Goal: Transaction & Acquisition: Download file/media

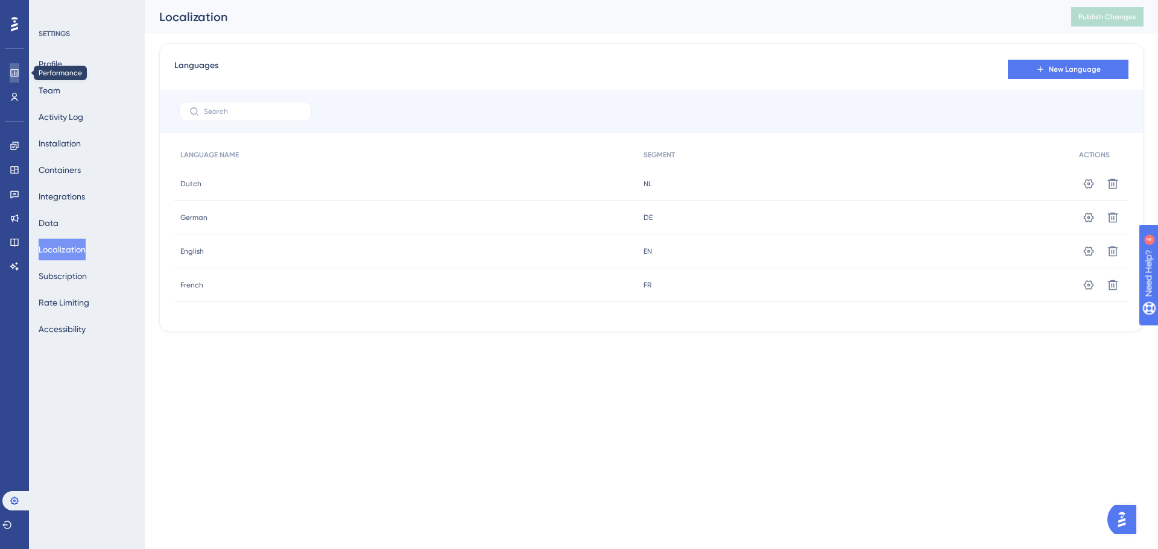
click at [0, 0] on icon at bounding box center [0, 0] width 0 height 0
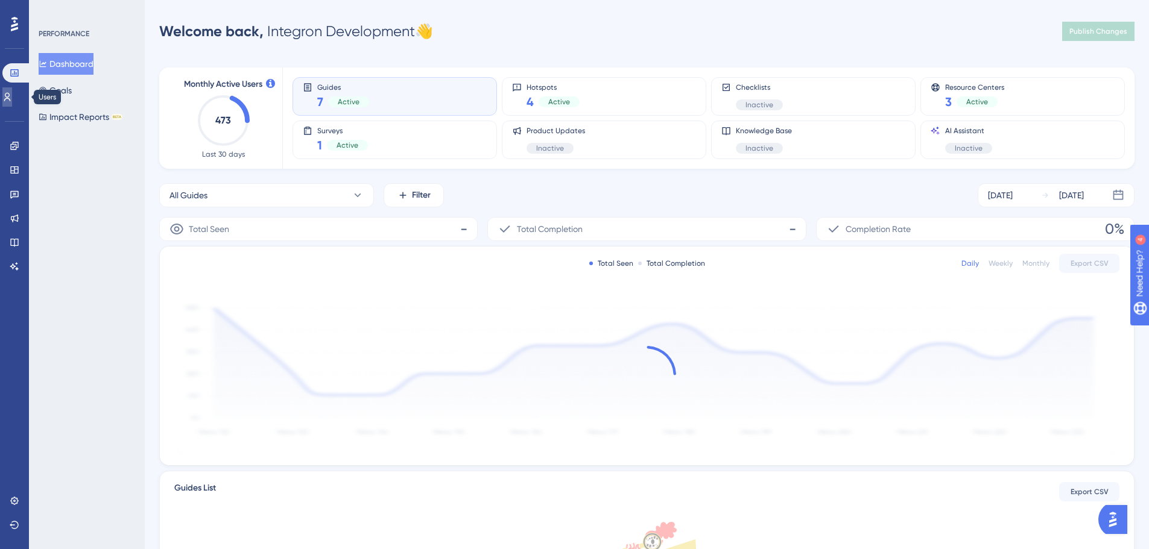
click at [0, 0] on link at bounding box center [0, 0] width 0 height 0
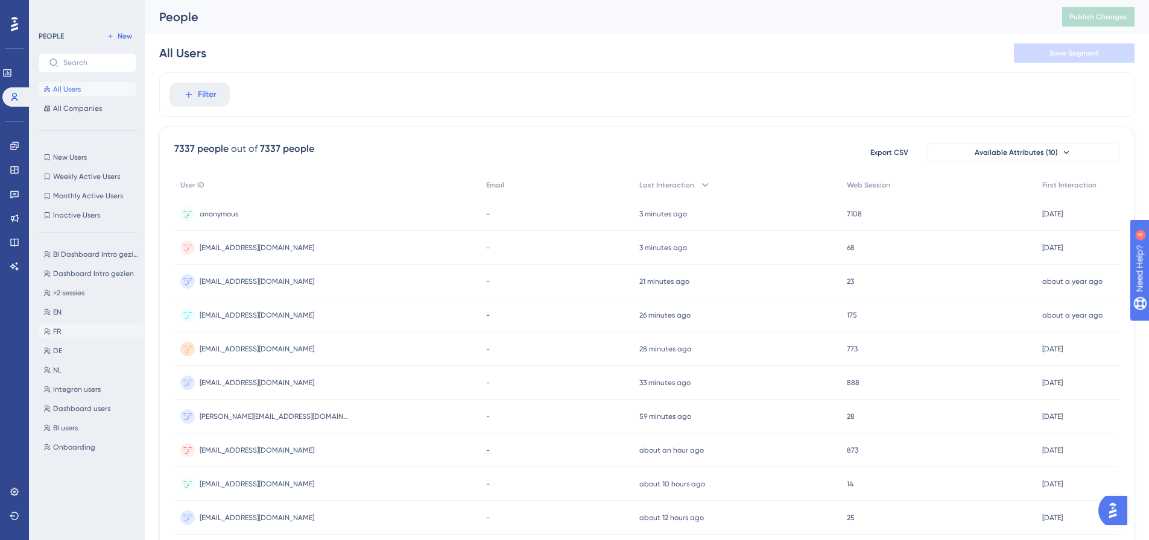
click at [62, 333] on button "FR FR" at bounding box center [91, 331] width 105 height 14
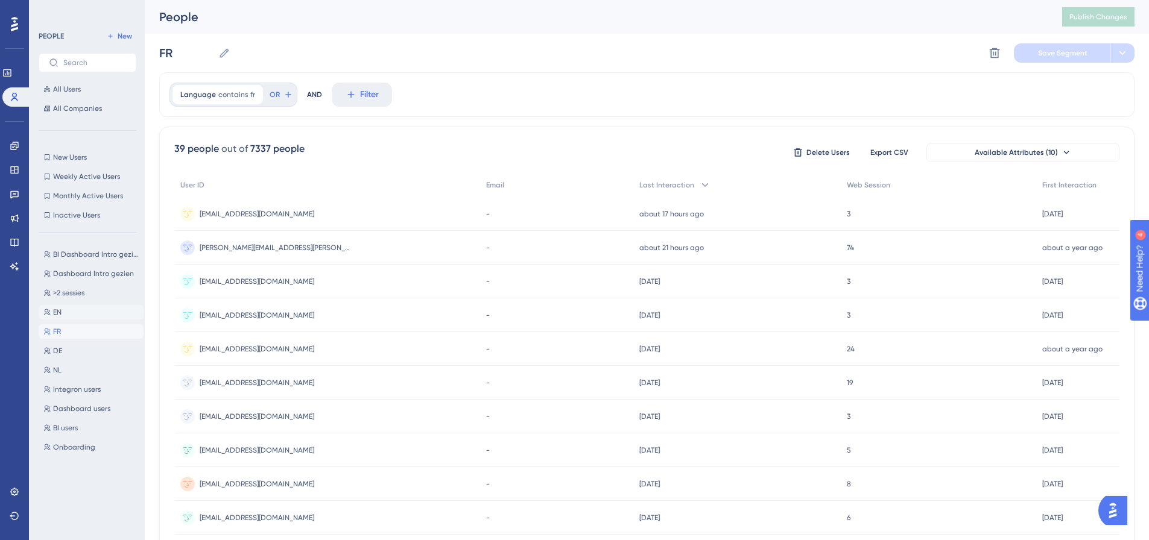
click at [63, 312] on button "EN EN" at bounding box center [91, 312] width 105 height 14
type input "EN"
click at [238, 216] on span "[EMAIL_ADDRESS][DOMAIN_NAME]" at bounding box center [257, 214] width 115 height 10
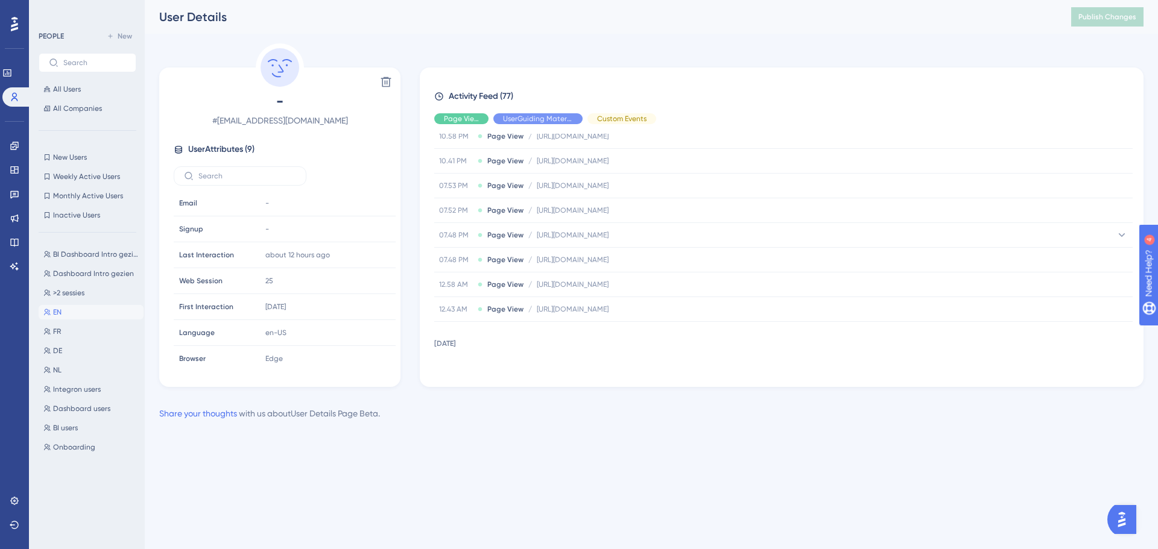
scroll to position [603, 0]
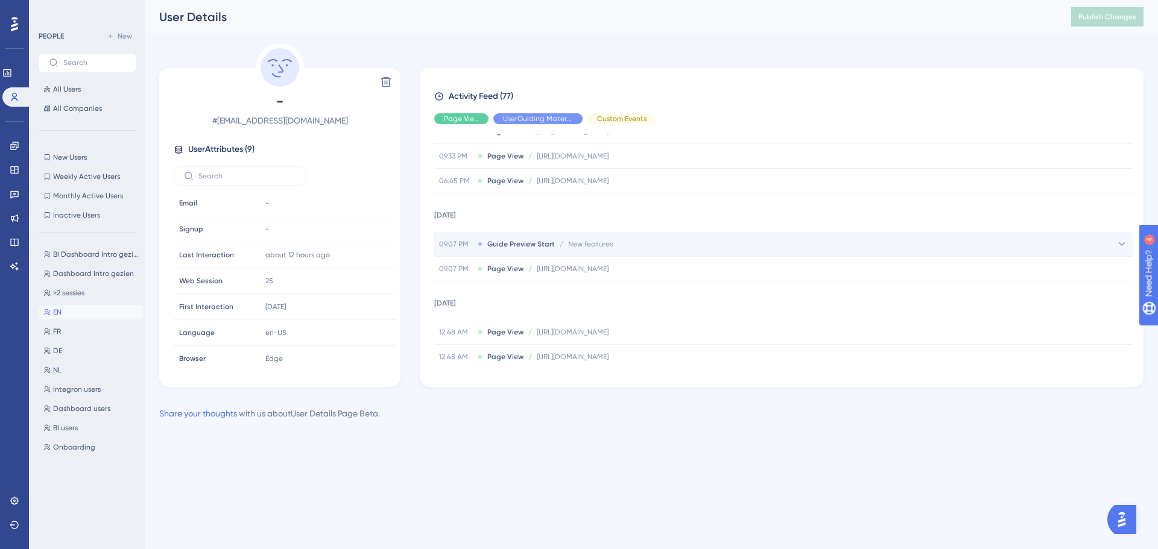
click at [521, 243] on span "Guide Preview Start" at bounding box center [521, 244] width 68 height 10
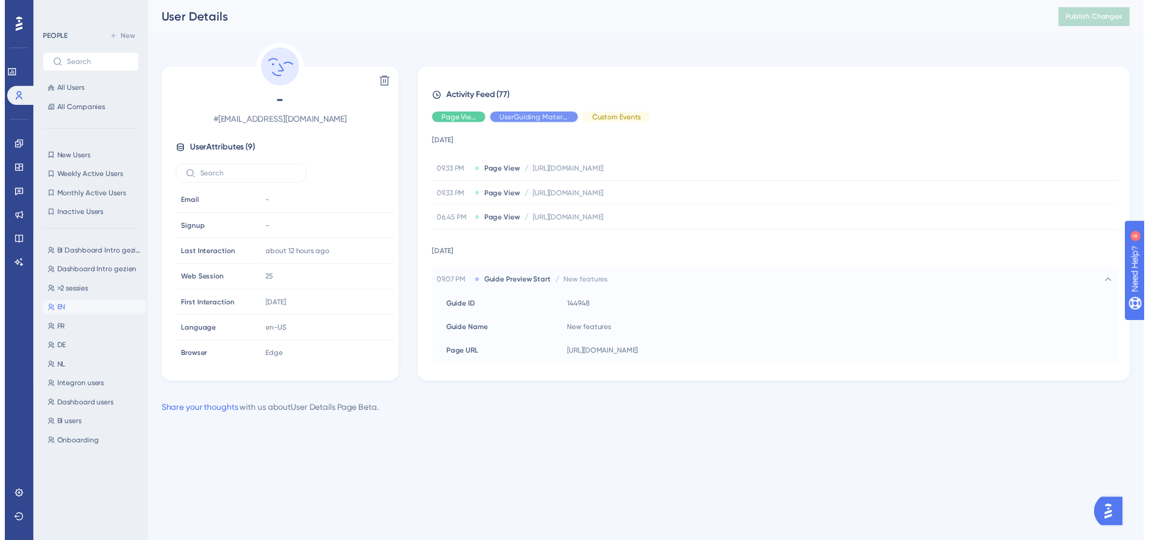
scroll to position [543, 0]
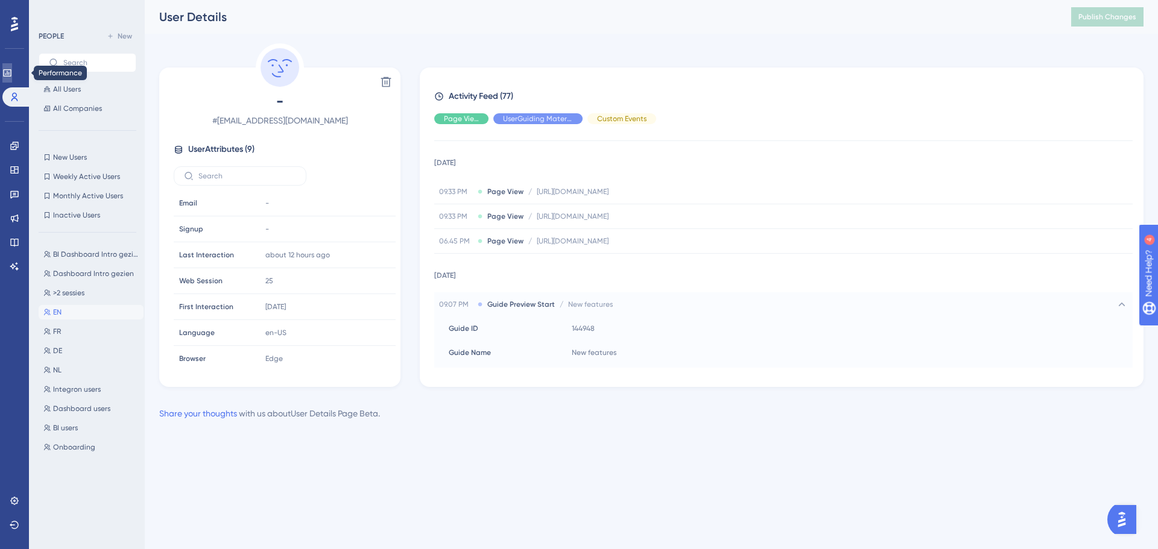
click at [0, 0] on link at bounding box center [0, 0] width 0 height 0
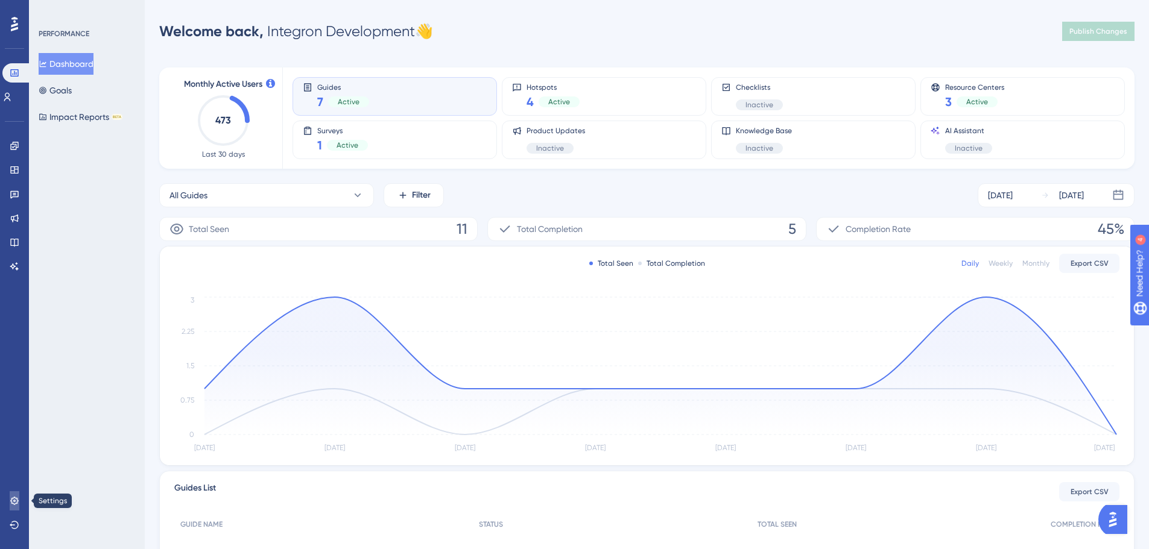
click at [19, 502] on link at bounding box center [15, 500] width 10 height 19
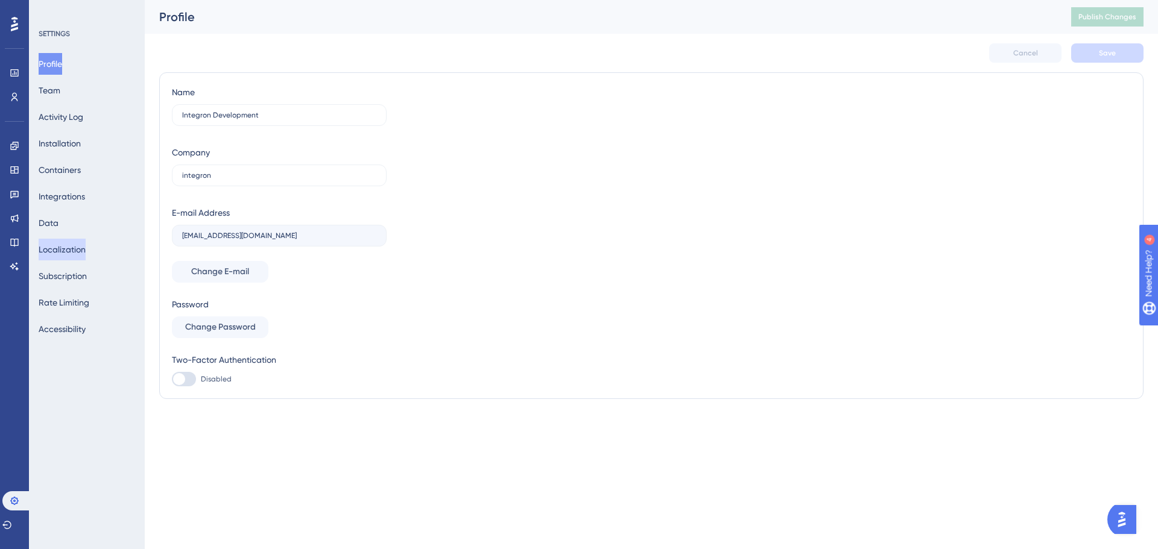
click at [68, 244] on button "Localization" at bounding box center [62, 250] width 47 height 22
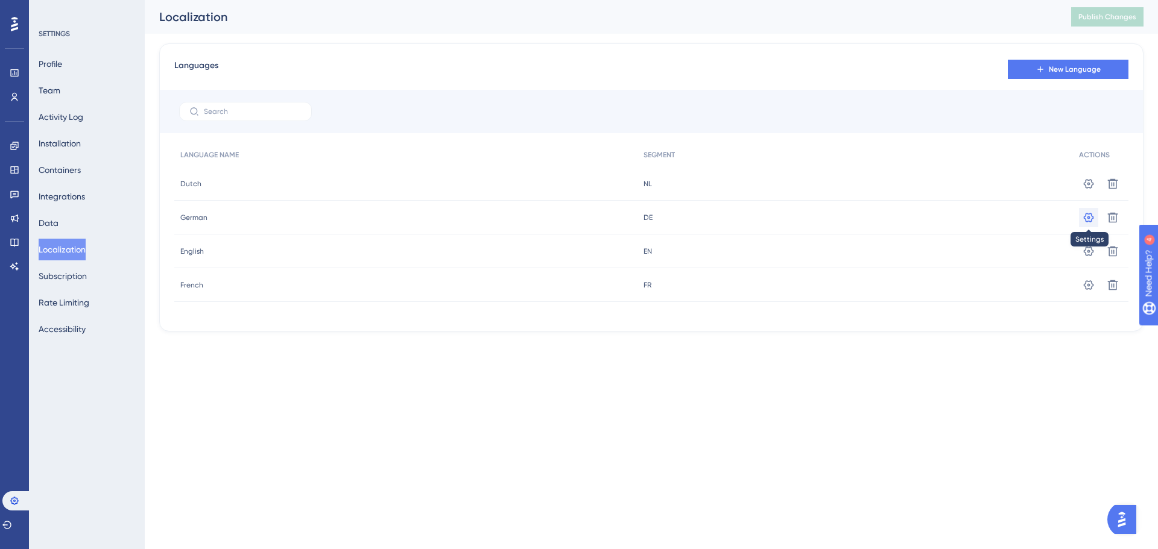
click at [1088, 216] on icon at bounding box center [1088, 217] width 10 height 10
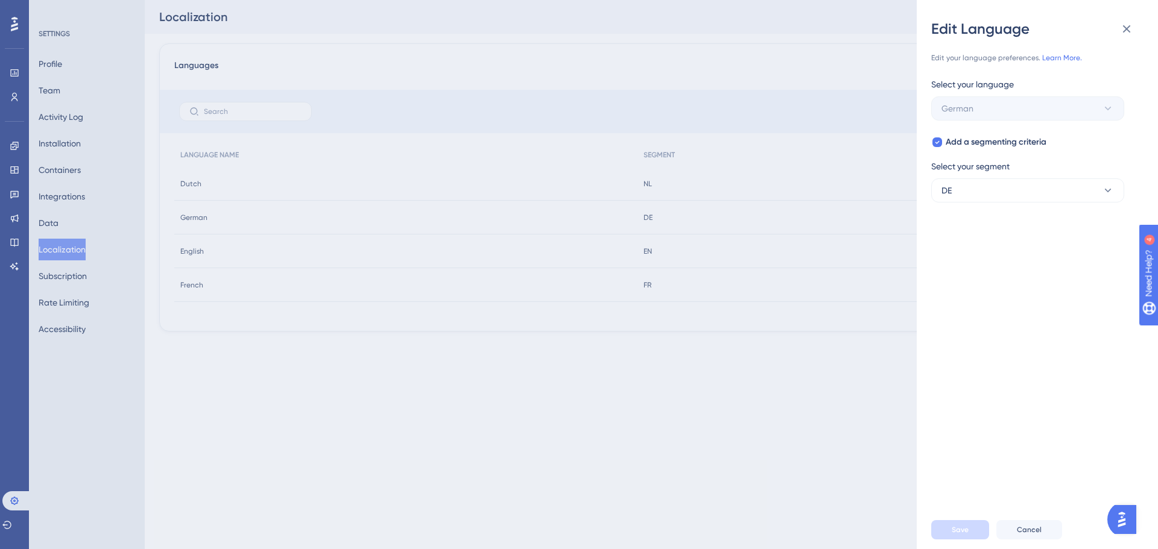
click at [830, 377] on div "Edit Language Edit your language preferences. Learn More. Select your language …" at bounding box center [579, 274] width 1158 height 549
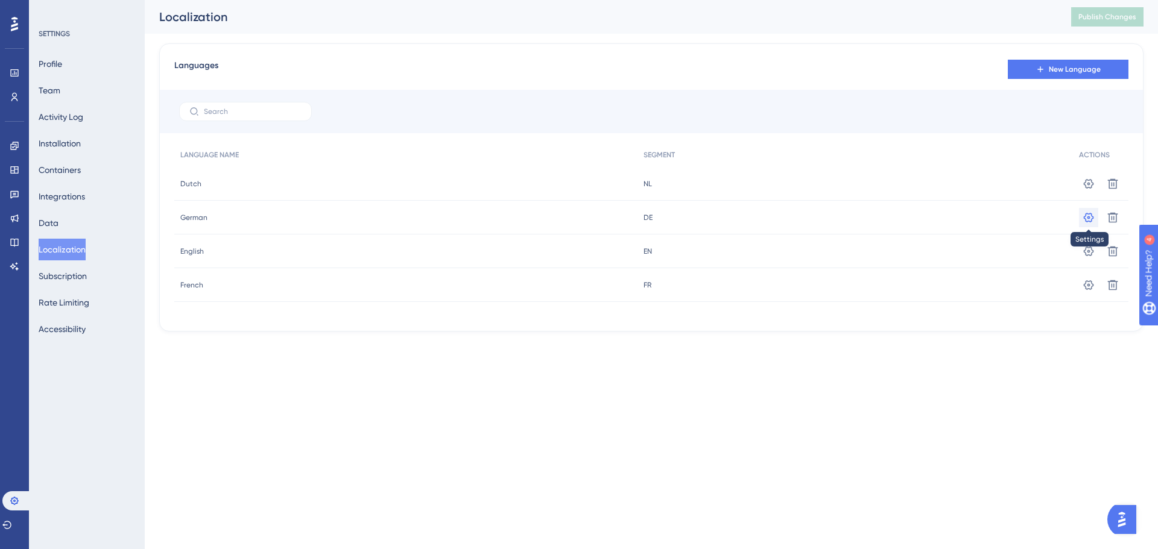
click at [1087, 215] on icon at bounding box center [1088, 218] width 12 height 12
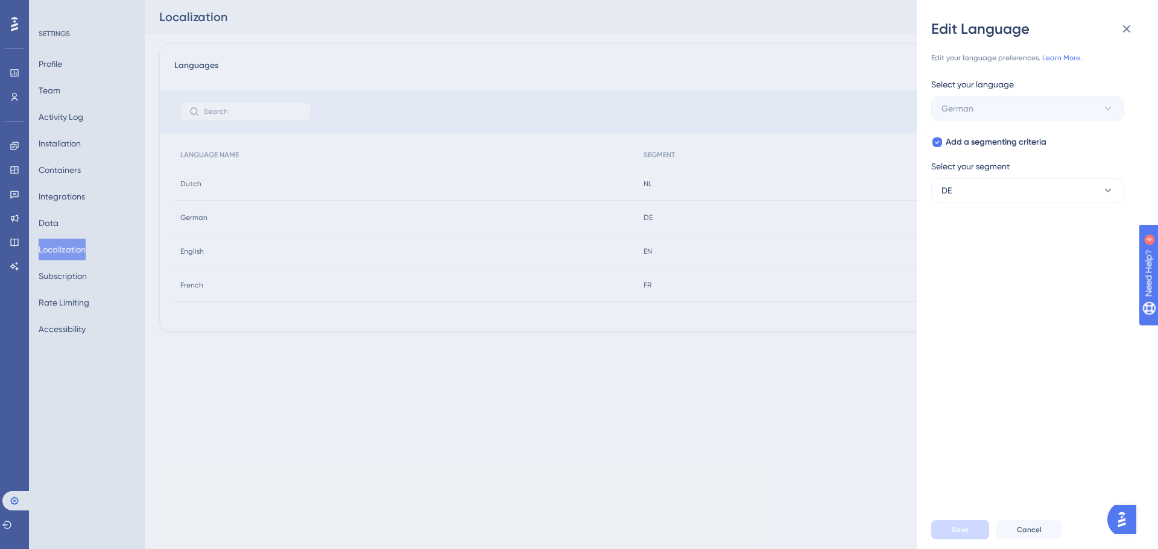
click at [799, 355] on div "Edit Language Edit your language preferences. Learn More. Select your language …" at bounding box center [579, 274] width 1158 height 549
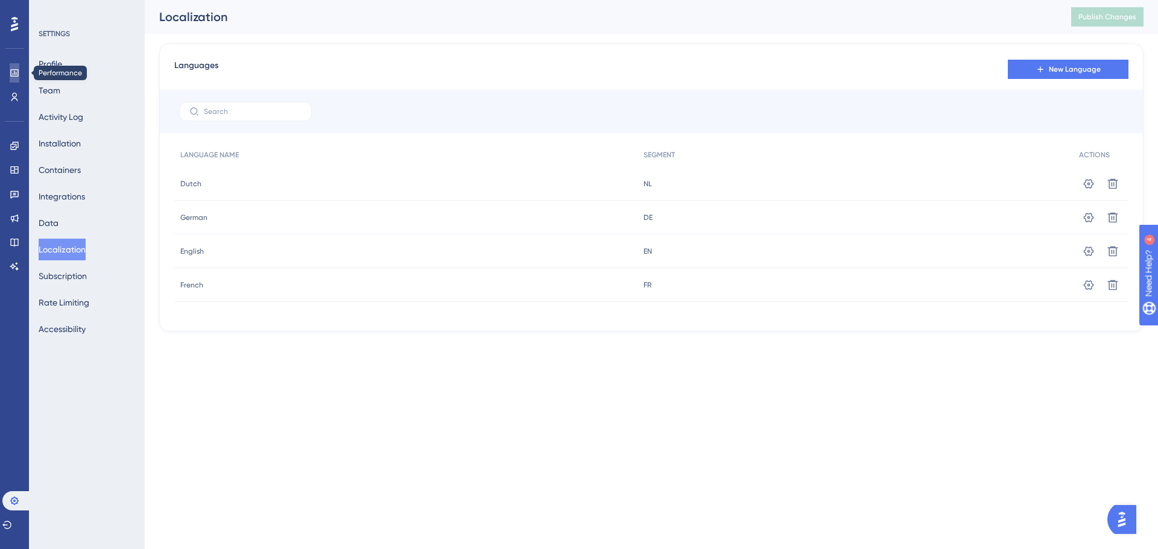
click at [0, 0] on link at bounding box center [0, 0] width 0 height 0
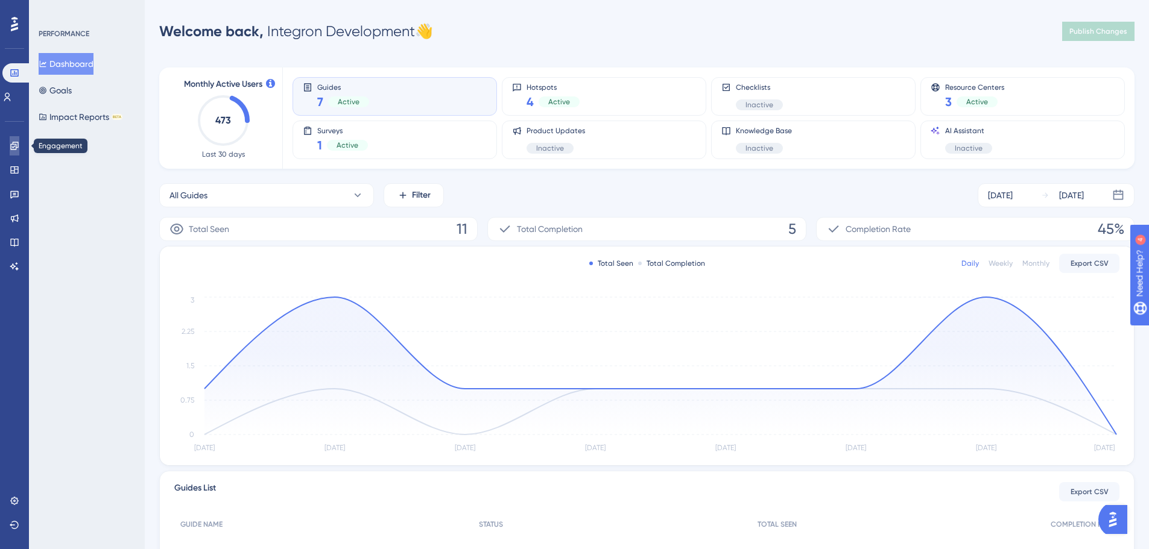
click at [11, 144] on icon at bounding box center [14, 146] width 8 height 8
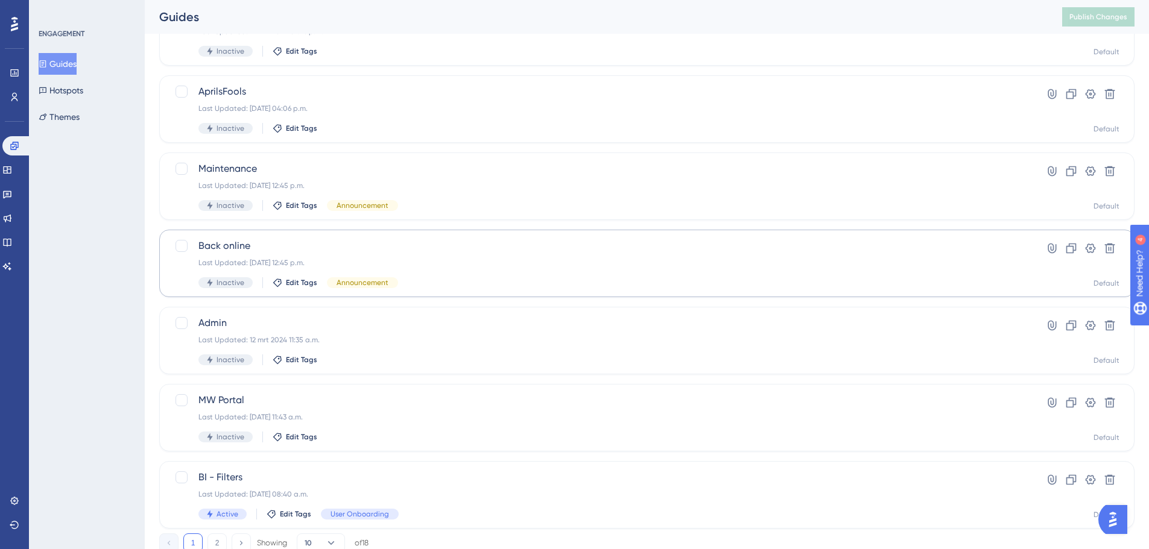
scroll to position [386, 0]
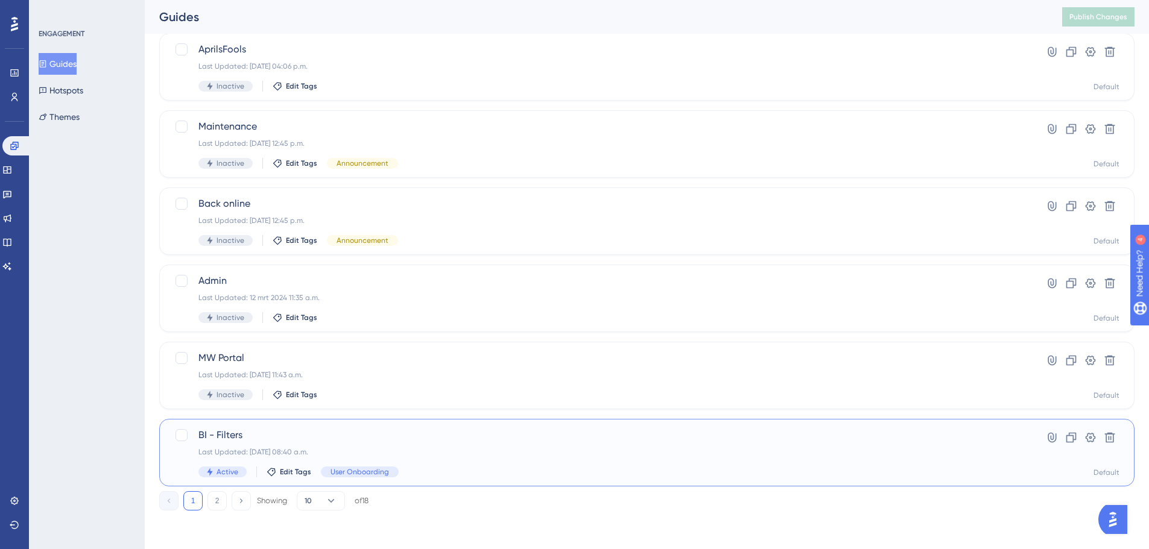
click at [441, 447] on div "Last Updated: [DATE] 08:40 a.m." at bounding box center [598, 452] width 800 height 10
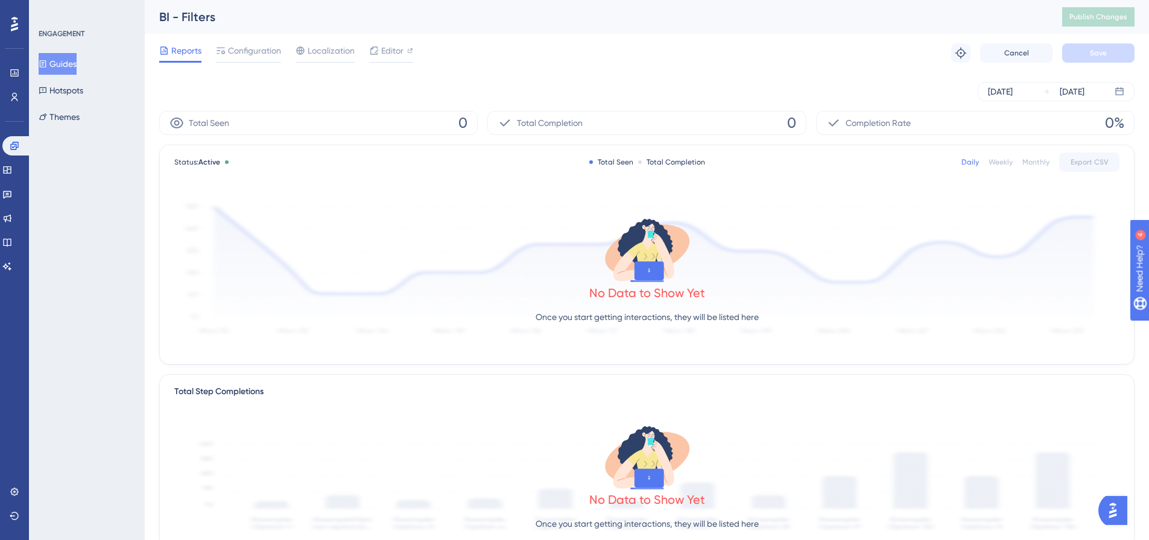
click at [59, 64] on button "Guides" at bounding box center [58, 64] width 38 height 22
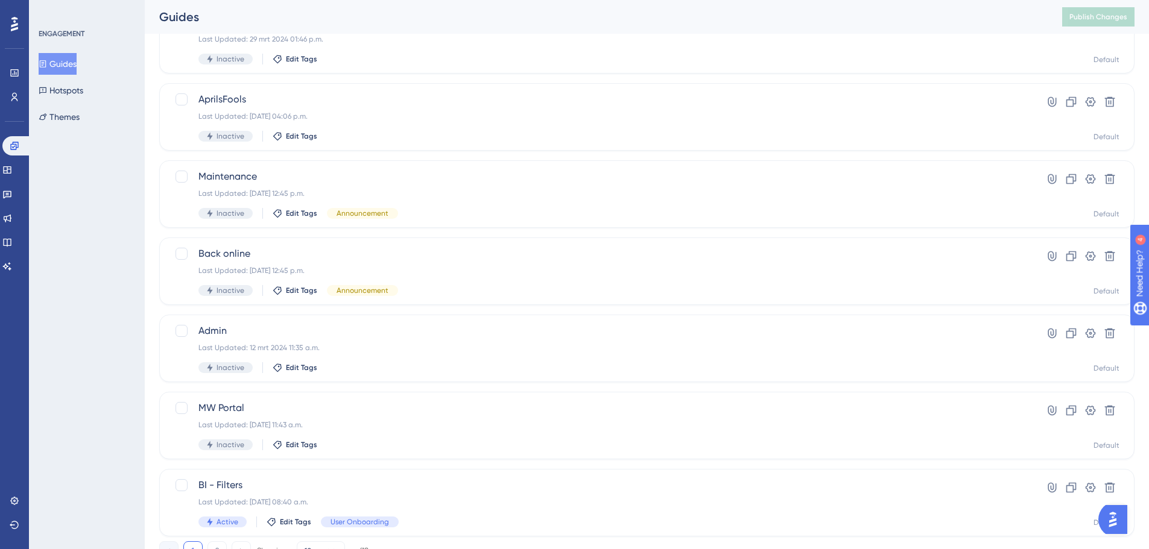
scroll to position [386, 0]
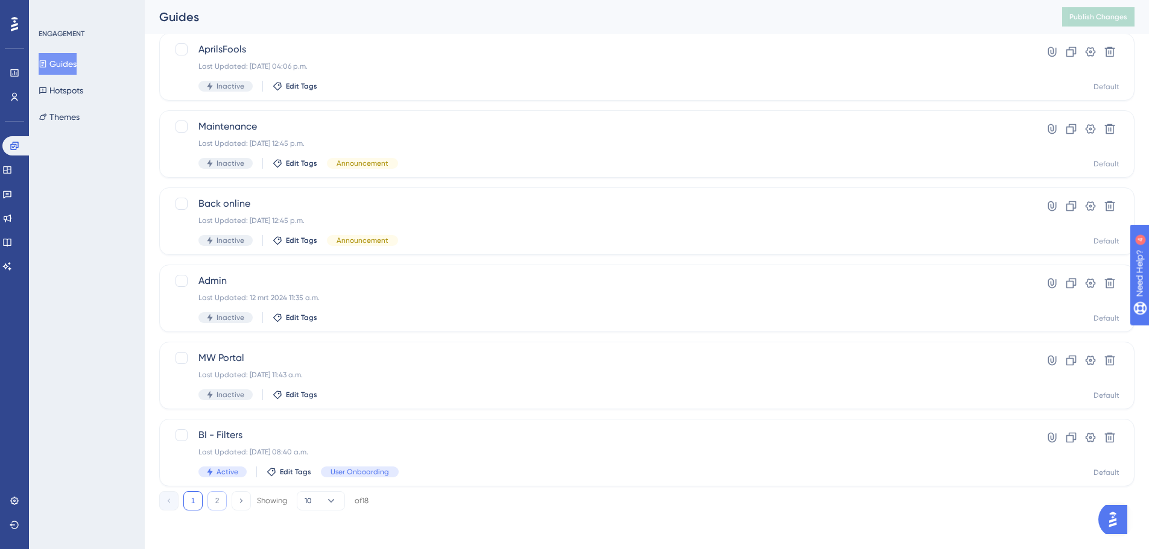
click at [217, 501] on button "2" at bounding box center [216, 500] width 19 height 19
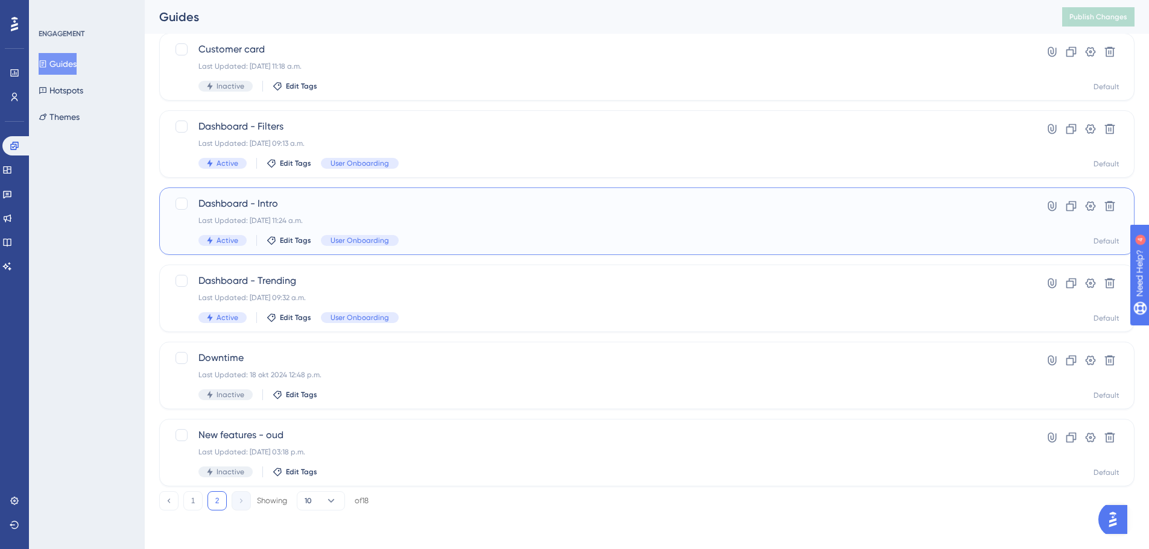
click at [531, 220] on div "Last Updated: [DATE] 11:24 a.m." at bounding box center [598, 221] width 800 height 10
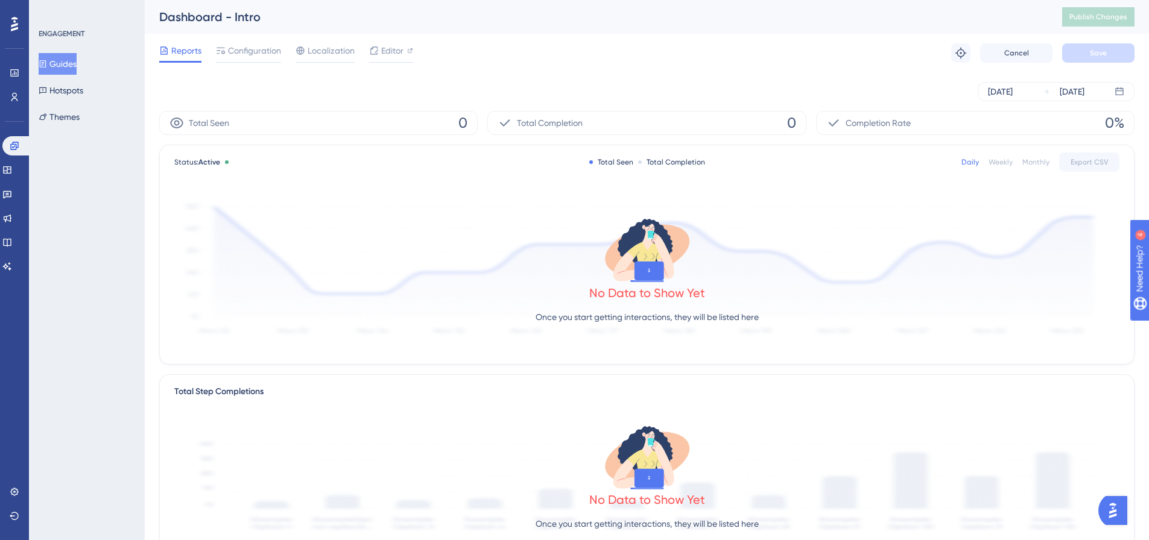
click at [75, 64] on button "Guides" at bounding box center [58, 64] width 38 height 22
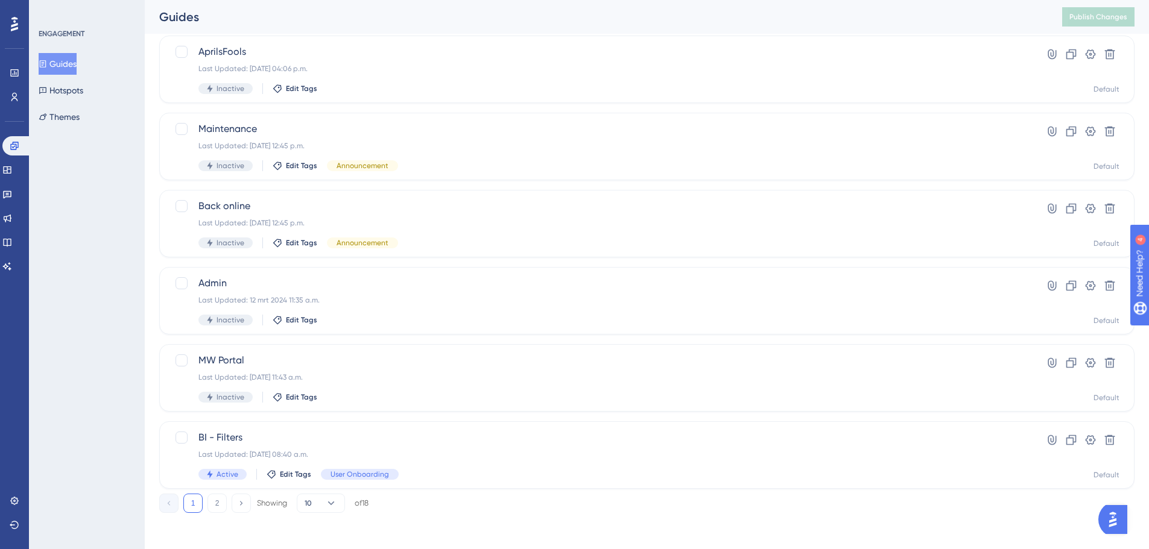
scroll to position [386, 0]
click at [216, 495] on button "2" at bounding box center [216, 500] width 19 height 19
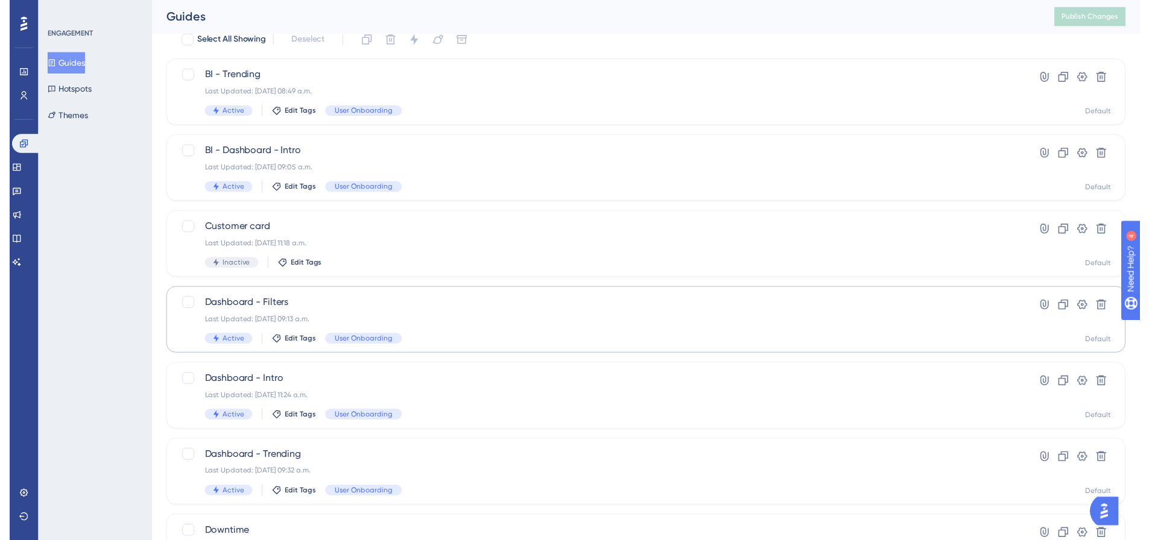
scroll to position [0, 0]
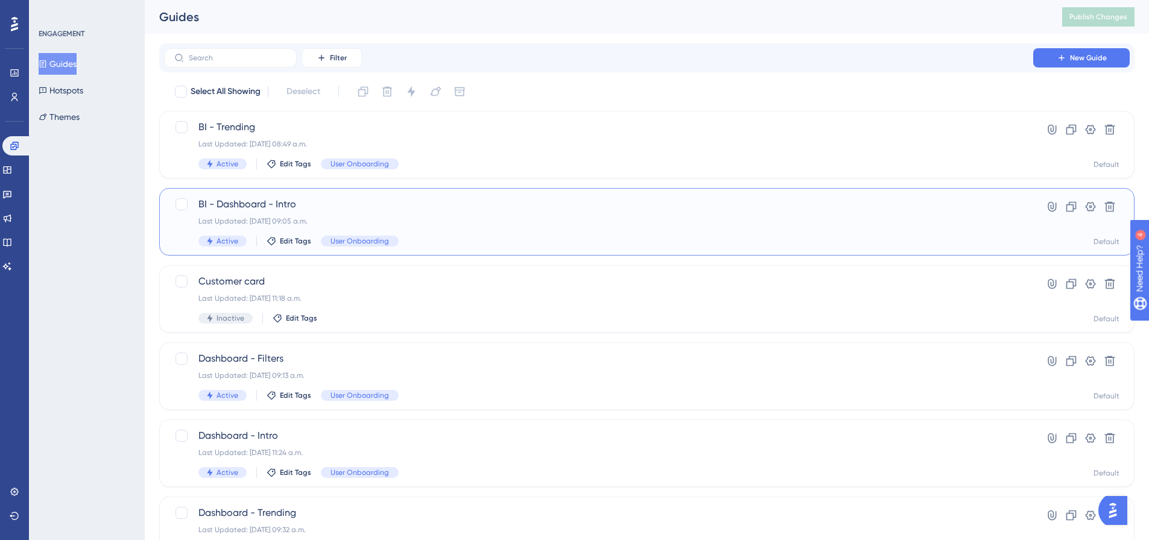
click at [444, 208] on span "BI - Dashboard - Intro" at bounding box center [598, 204] width 800 height 14
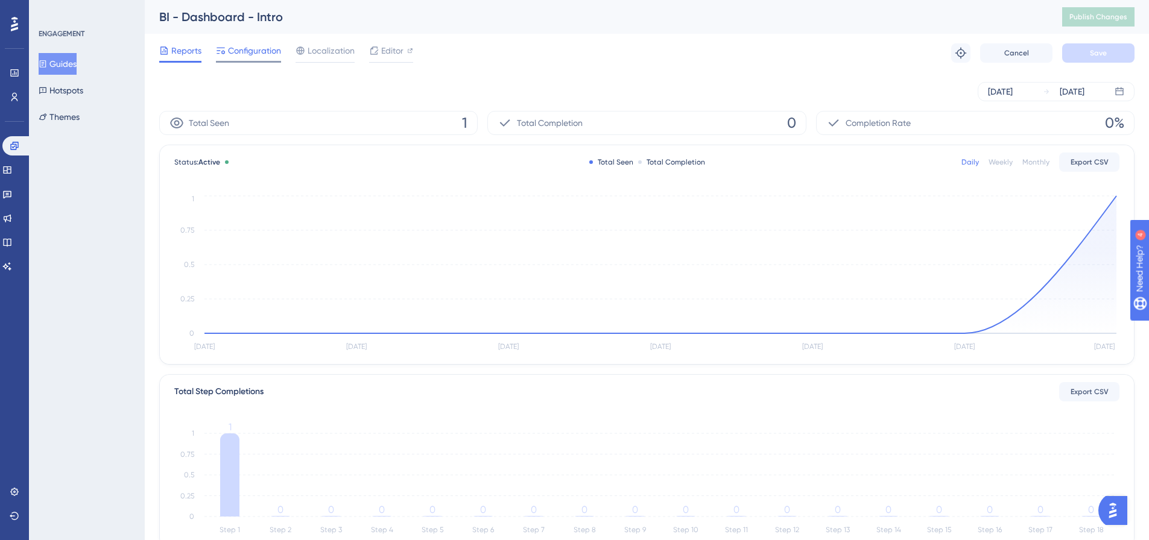
click at [268, 52] on span "Configuration" at bounding box center [254, 50] width 53 height 14
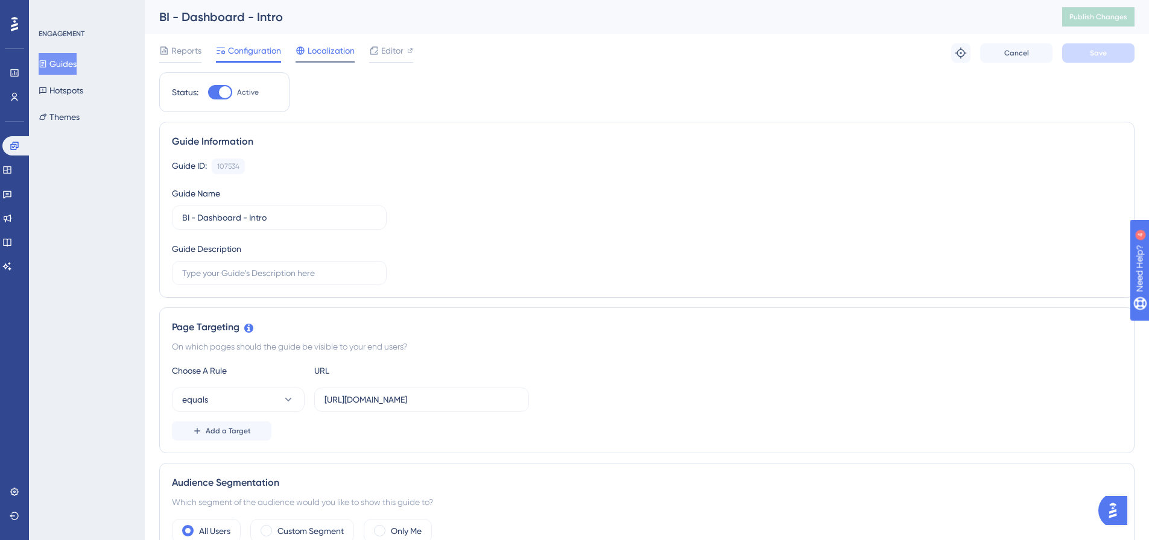
click at [321, 53] on span "Localization" at bounding box center [331, 50] width 47 height 14
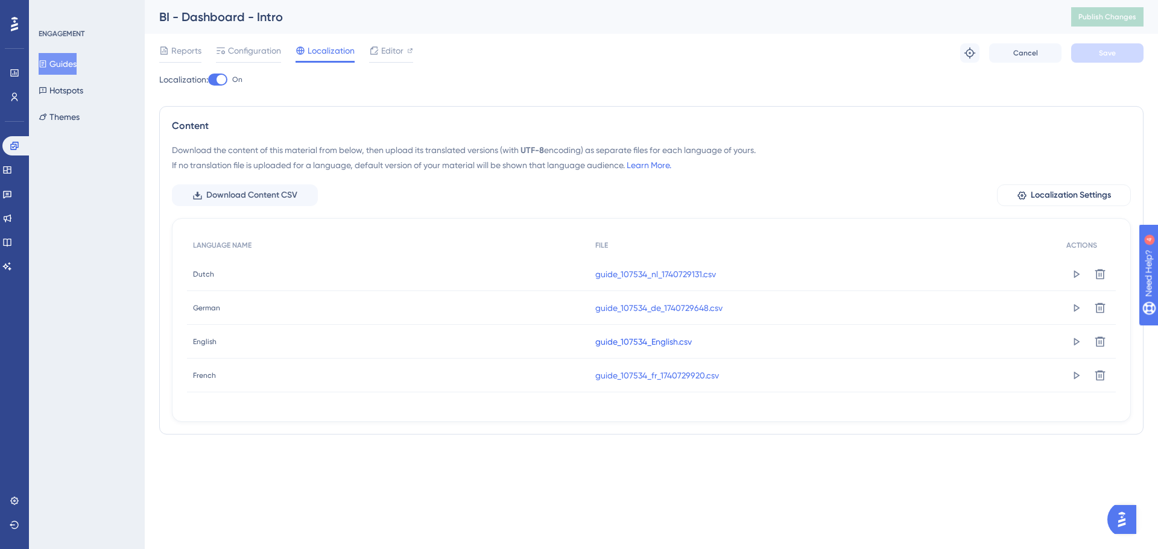
click at [649, 342] on link "guide_107534_English.csv" at bounding box center [643, 342] width 96 height 14
click at [237, 52] on span "Configuration" at bounding box center [254, 50] width 53 height 14
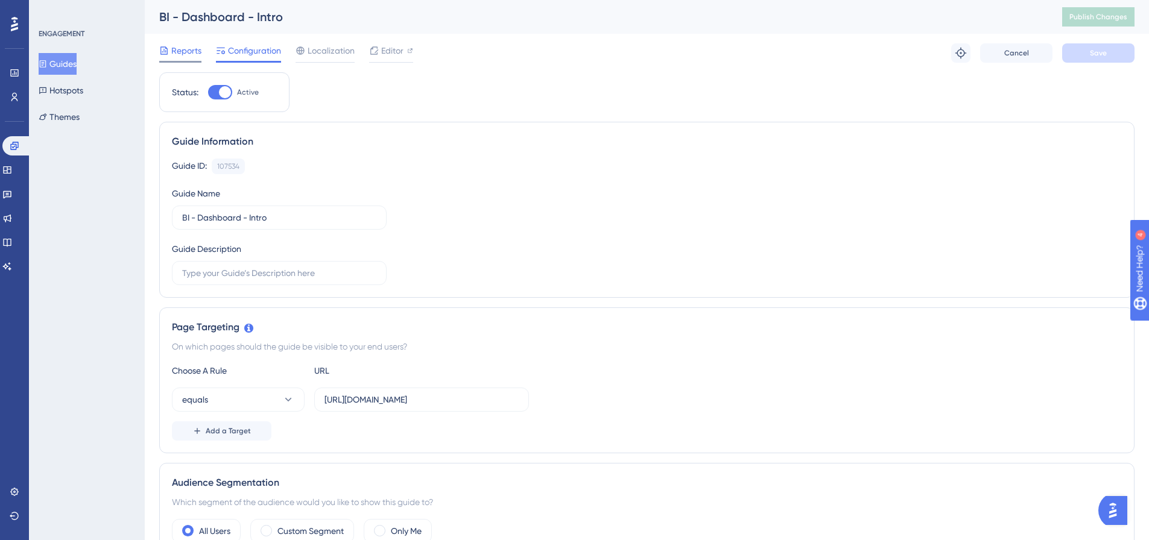
click at [178, 50] on span "Reports" at bounding box center [186, 50] width 30 height 14
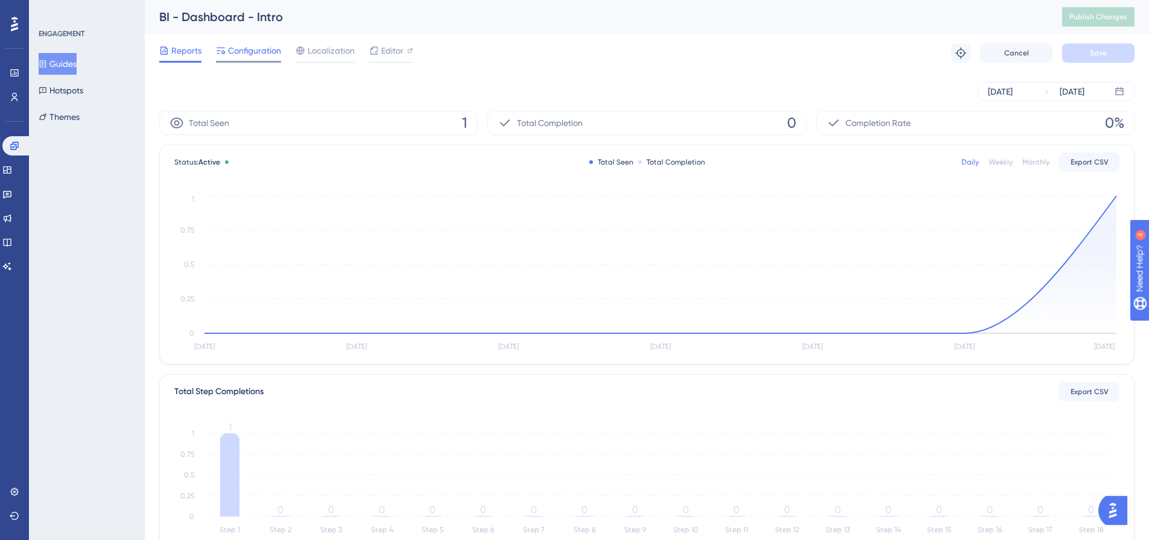
click at [253, 53] on span "Configuration" at bounding box center [254, 50] width 53 height 14
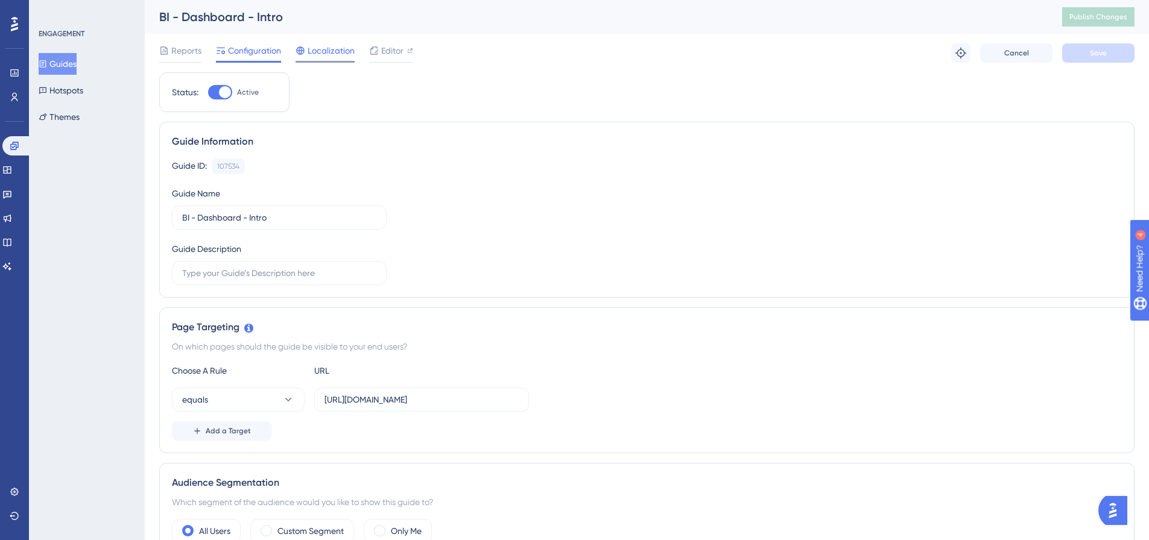
click at [321, 55] on span "Localization" at bounding box center [331, 50] width 47 height 14
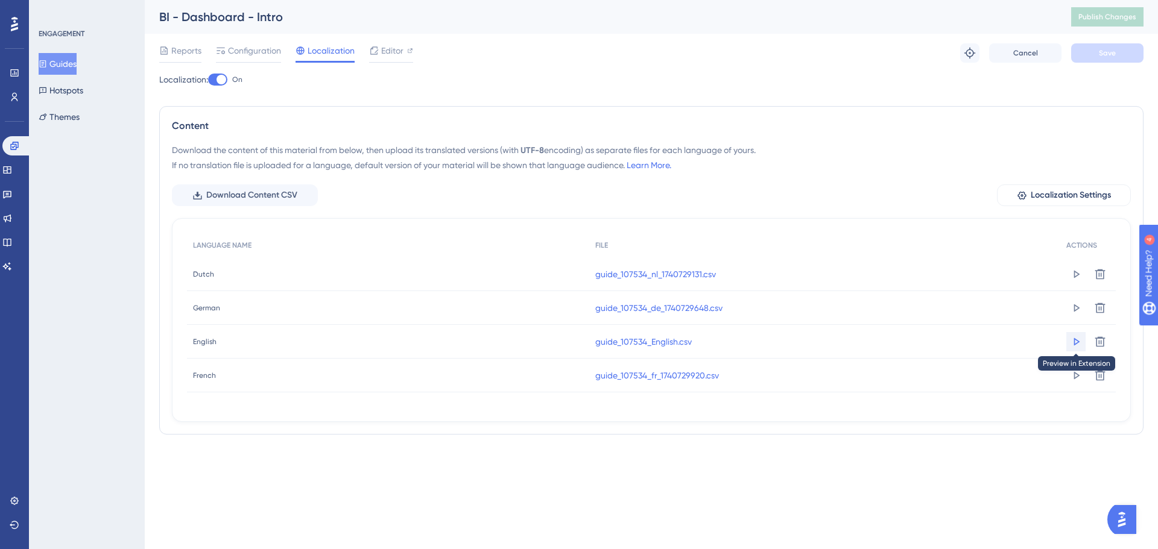
click at [1074, 339] on icon at bounding box center [1077, 342] width 6 height 8
